Goal: Use online tool/utility: Utilize a website feature to perform a specific function

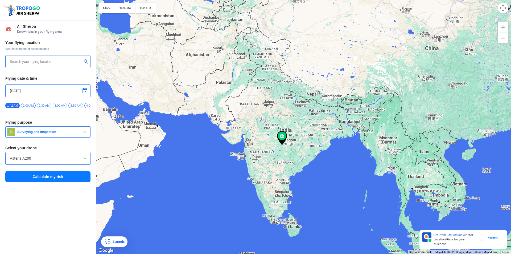
type input "[STREET_ADDRESS]"
click at [64, 60] on input "[STREET_ADDRESS]" at bounding box center [46, 61] width 72 height 6
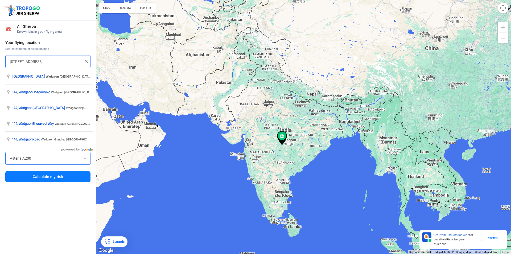
click at [86, 62] on img at bounding box center [86, 61] width 5 height 5
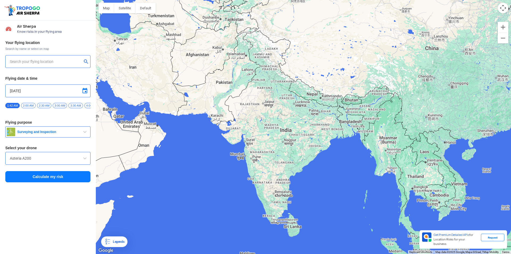
drag, startPoint x: 283, startPoint y: 165, endPoint x: 280, endPoint y: 166, distance: 3.0
click at [283, 165] on div at bounding box center [303, 127] width 415 height 254
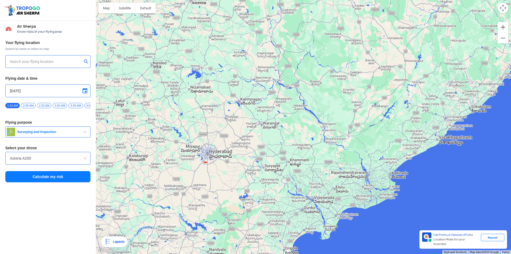
drag, startPoint x: 215, startPoint y: 161, endPoint x: 247, endPoint y: 153, distance: 32.4
click at [247, 153] on div at bounding box center [303, 127] width 415 height 254
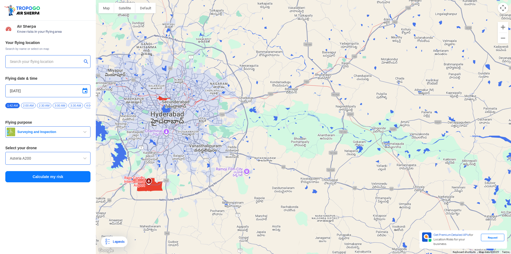
drag, startPoint x: 187, startPoint y: 161, endPoint x: 235, endPoint y: 161, distance: 48.5
click at [235, 161] on div at bounding box center [303, 127] width 415 height 254
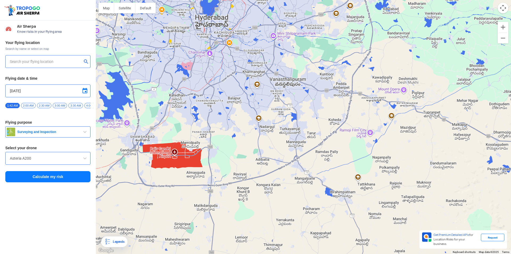
click at [175, 155] on div at bounding box center [303, 127] width 415 height 254
type input "[PERSON_NAME][GEOGRAPHIC_DATA] (HYD), [GEOGRAPHIC_DATA], [GEOGRAPHIC_DATA], [GE…"
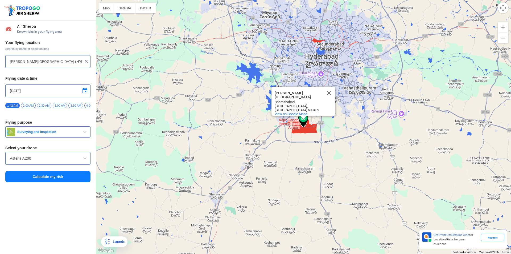
click at [80, 104] on span "3:30 AM" at bounding box center [75, 105] width 14 height 5
click at [86, 135] on span "button" at bounding box center [85, 132] width 6 height 6
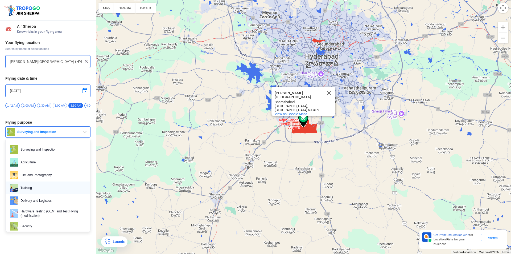
click at [59, 192] on span "Training" at bounding box center [52, 187] width 68 height 9
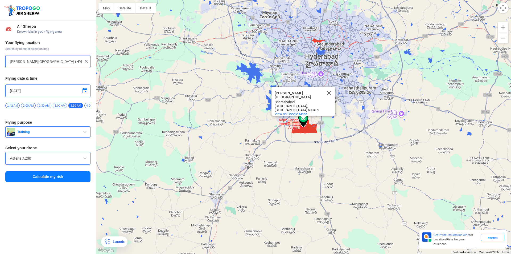
click at [84, 161] on span at bounding box center [85, 158] width 6 height 6
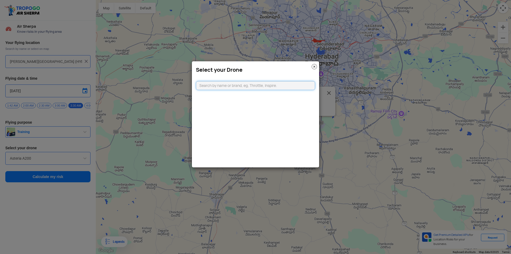
click at [305, 84] on input "text" at bounding box center [255, 85] width 119 height 9
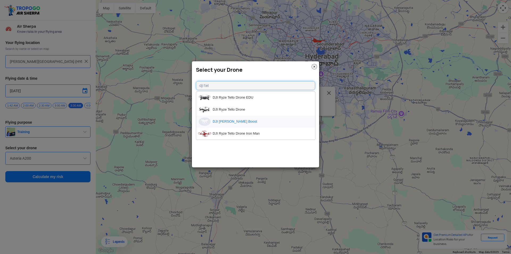
type input "dji tel"
click at [231, 120] on li "DJI [PERSON_NAME] Boost" at bounding box center [255, 122] width 119 height 12
type input "DJI [PERSON_NAME] Boost"
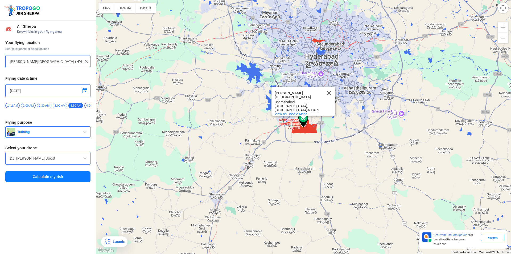
click at [42, 178] on button "Calculate my risk" at bounding box center [47, 176] width 85 height 11
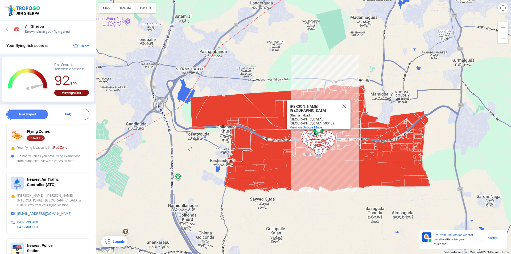
drag, startPoint x: 337, startPoint y: 186, endPoint x: 325, endPoint y: 138, distance: 49.1
click at [325, 138] on img at bounding box center [322, 142] width 9 height 9
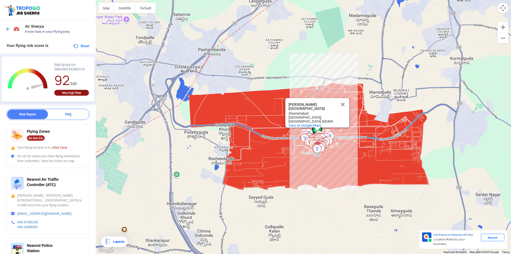
drag, startPoint x: 341, startPoint y: 107, endPoint x: 130, endPoint y: 110, distance: 210.9
click at [340, 108] on button "Close" at bounding box center [343, 104] width 13 height 13
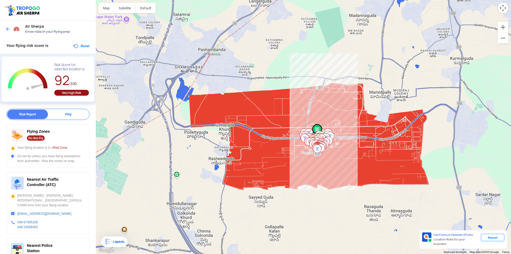
click at [56, 115] on div "FAQ" at bounding box center [68, 114] width 41 height 10
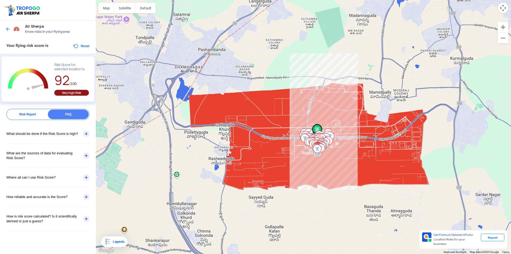
click at [5, 25] on div "Air Sherpa Know risks in your flying area" at bounding box center [48, 29] width 96 height 17
click at [7, 29] on img at bounding box center [7, 28] width 5 height 5
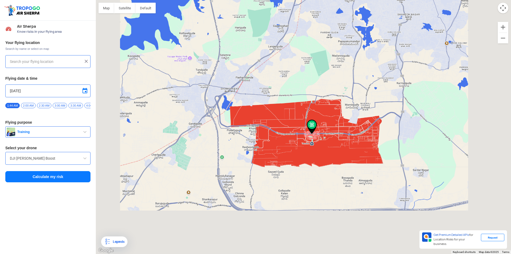
type input "[PERSON_NAME][GEOGRAPHIC_DATA] (HYD), [GEOGRAPHIC_DATA], [GEOGRAPHIC_DATA], [GE…"
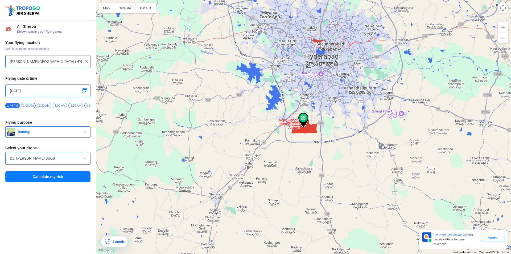
click at [86, 63] on img at bounding box center [86, 61] width 5 height 5
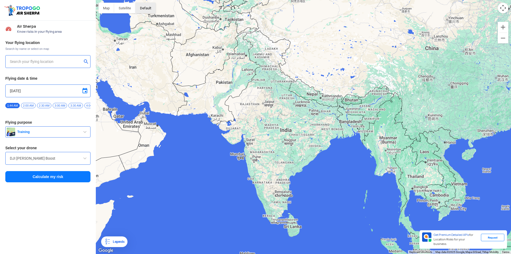
click at [145, 7] on button "button" at bounding box center [146, 8] width 20 height 11
click at [130, 11] on button "Satellite" at bounding box center [124, 8] width 21 height 11
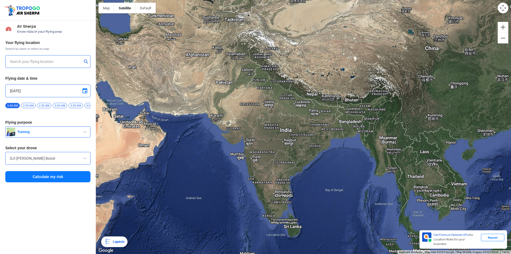
drag, startPoint x: 308, startPoint y: 111, endPoint x: 293, endPoint y: 105, distance: 16.5
click at [294, 107] on div at bounding box center [303, 127] width 415 height 254
click at [42, 58] on div at bounding box center [47, 61] width 85 height 13
click at [46, 64] on input "text" at bounding box center [46, 61] width 72 height 6
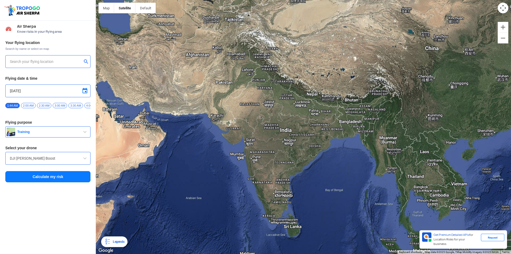
click at [46, 64] on input "text" at bounding box center [46, 61] width 72 height 6
drag, startPoint x: 80, startPoint y: 103, endPoint x: 23, endPoint y: 136, distance: 65.4
click at [24, 135] on div "Your flying location Search by name or select on map Flying date & time [DATE] …" at bounding box center [48, 112] width 96 height 148
drag, startPoint x: 308, startPoint y: 146, endPoint x: 310, endPoint y: 140, distance: 5.8
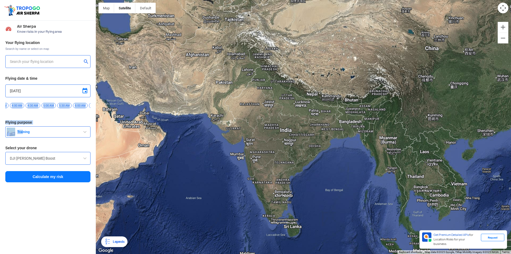
click at [310, 144] on div at bounding box center [303, 127] width 415 height 254
drag, startPoint x: 352, startPoint y: 126, endPoint x: 459, endPoint y: 56, distance: 127.9
click at [409, 64] on div at bounding box center [303, 127] width 415 height 254
click at [409, 29] on button "Zoom in" at bounding box center [503, 27] width 11 height 11
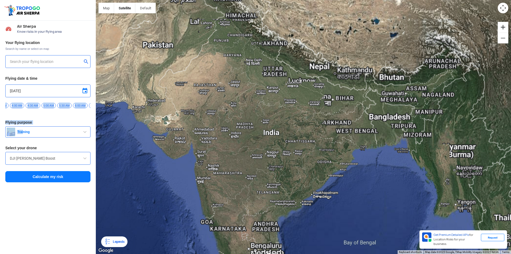
click at [409, 29] on button "Zoom in" at bounding box center [503, 27] width 11 height 11
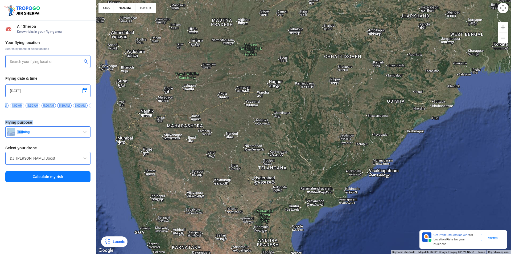
drag, startPoint x: 356, startPoint y: 225, endPoint x: 402, endPoint y: 124, distance: 111.3
click at [402, 123] on div at bounding box center [303, 127] width 415 height 254
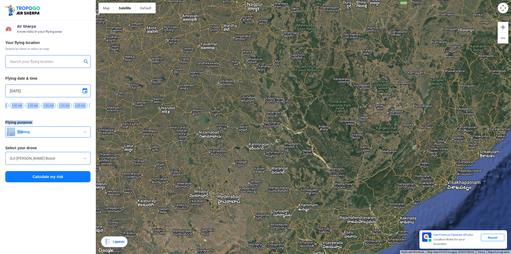
click at [96, 123] on div at bounding box center [303, 127] width 415 height 254
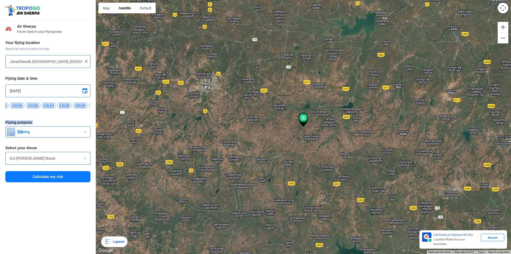
click at [321, 118] on div at bounding box center [303, 127] width 415 height 254
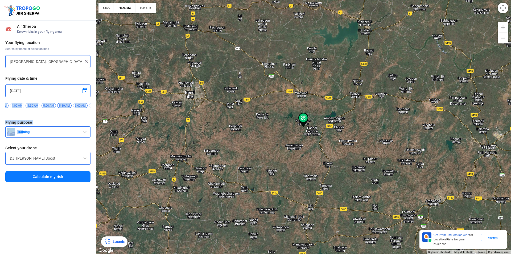
click at [312, 139] on div at bounding box center [303, 127] width 415 height 254
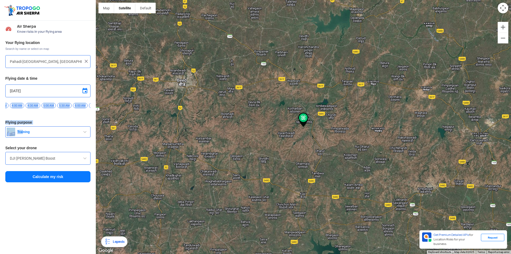
click at [312, 139] on div at bounding box center [303, 127] width 415 height 254
type input "[GEOGRAPHIC_DATA], [GEOGRAPHIC_DATA], [GEOGRAPHIC_DATA]"
